Goal: Complete application form

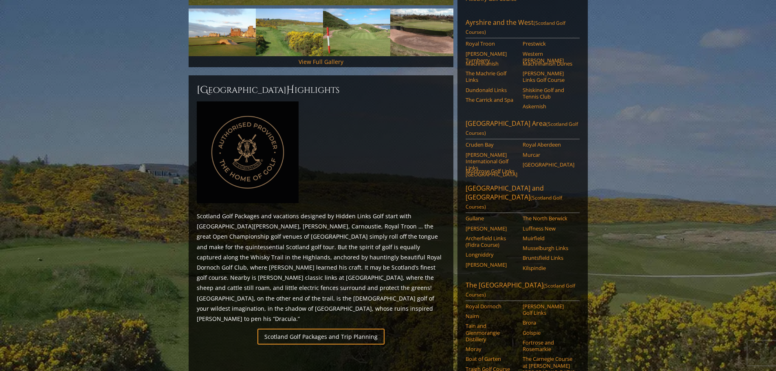
scroll to position [489, 0]
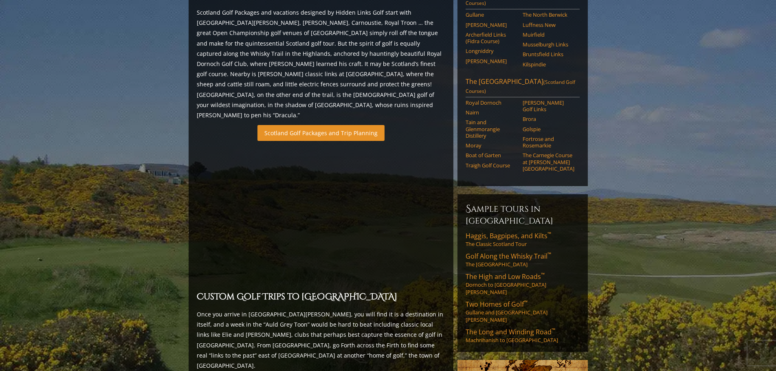
click at [299, 125] on link "Scotland Golf Packages and Trip Planning" at bounding box center [320, 133] width 127 height 16
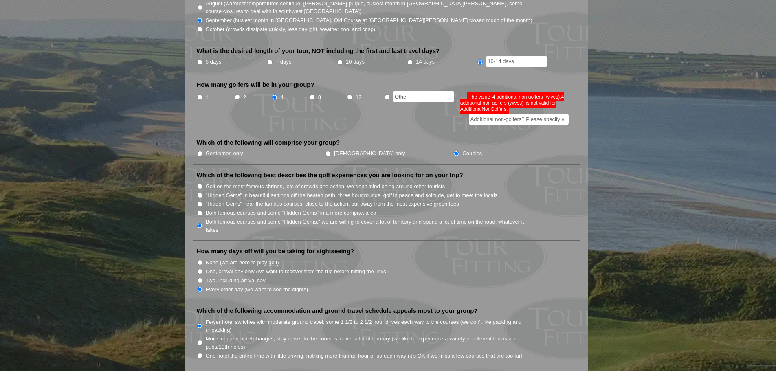
scroll to position [285, 0]
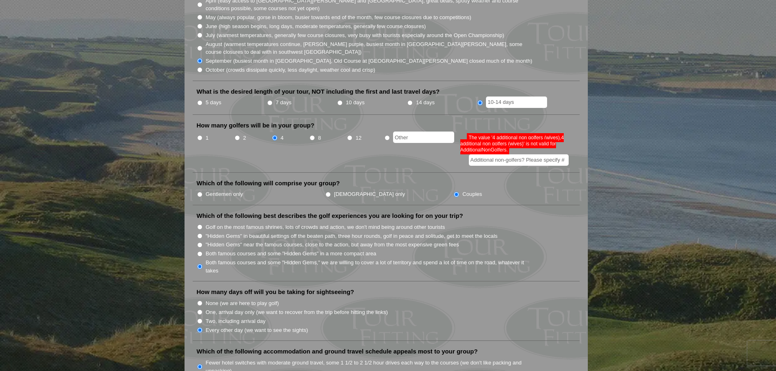
click at [471, 154] on input "Additional non-golfers? Please specify #" at bounding box center [519, 159] width 100 height 11
click at [565, 154] on input "Additional non-golfers? Please specify #" at bounding box center [519, 159] width 100 height 11
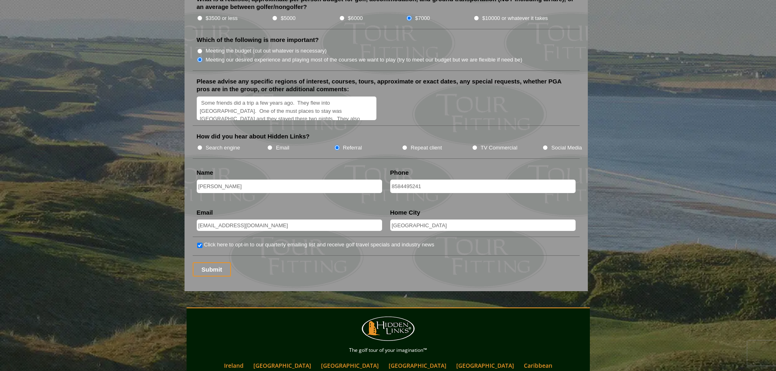
scroll to position [1108, 0]
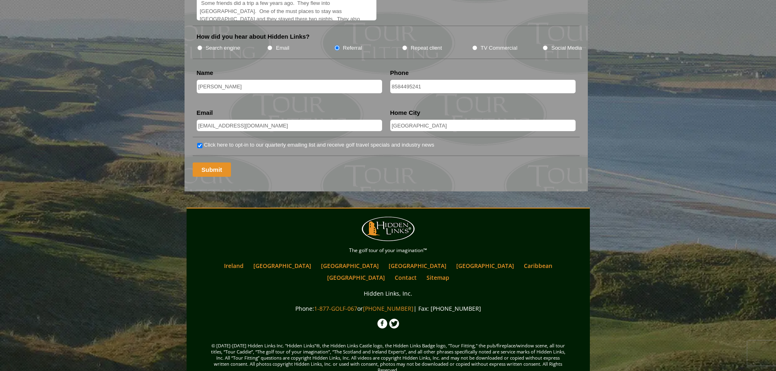
type input "4"
click at [210, 163] on input "Submit" at bounding box center [212, 170] width 39 height 14
